Goal: Find specific page/section: Find specific page/section

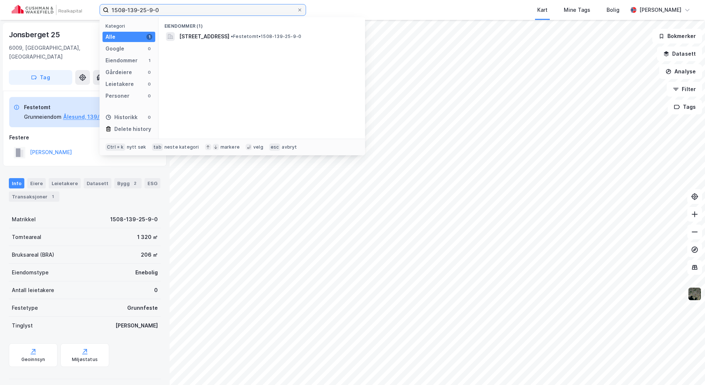
drag, startPoint x: 177, startPoint y: 10, endPoint x: 37, endPoint y: 0, distance: 140.9
click at [40, 3] on div "1508-139-25-9-0 Kategori Alle 1 Google 0 Eiendommer 1 Gårdeiere 0 Leietakere 0 …" at bounding box center [352, 10] width 705 height 20
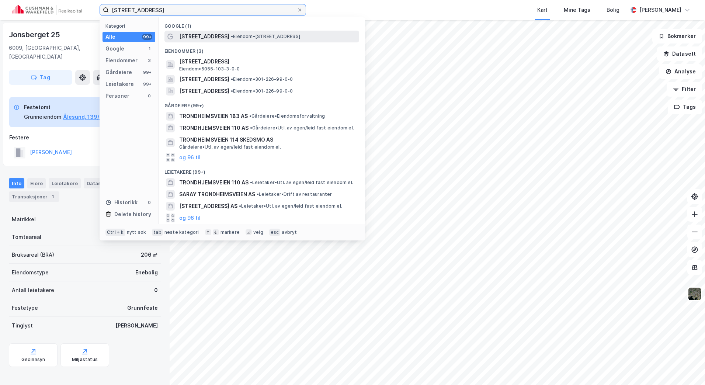
type input "[STREET_ADDRESS]"
click at [186, 37] on span "[STREET_ADDRESS]" at bounding box center [204, 36] width 50 height 9
